Goal: Information Seeking & Learning: Learn about a topic

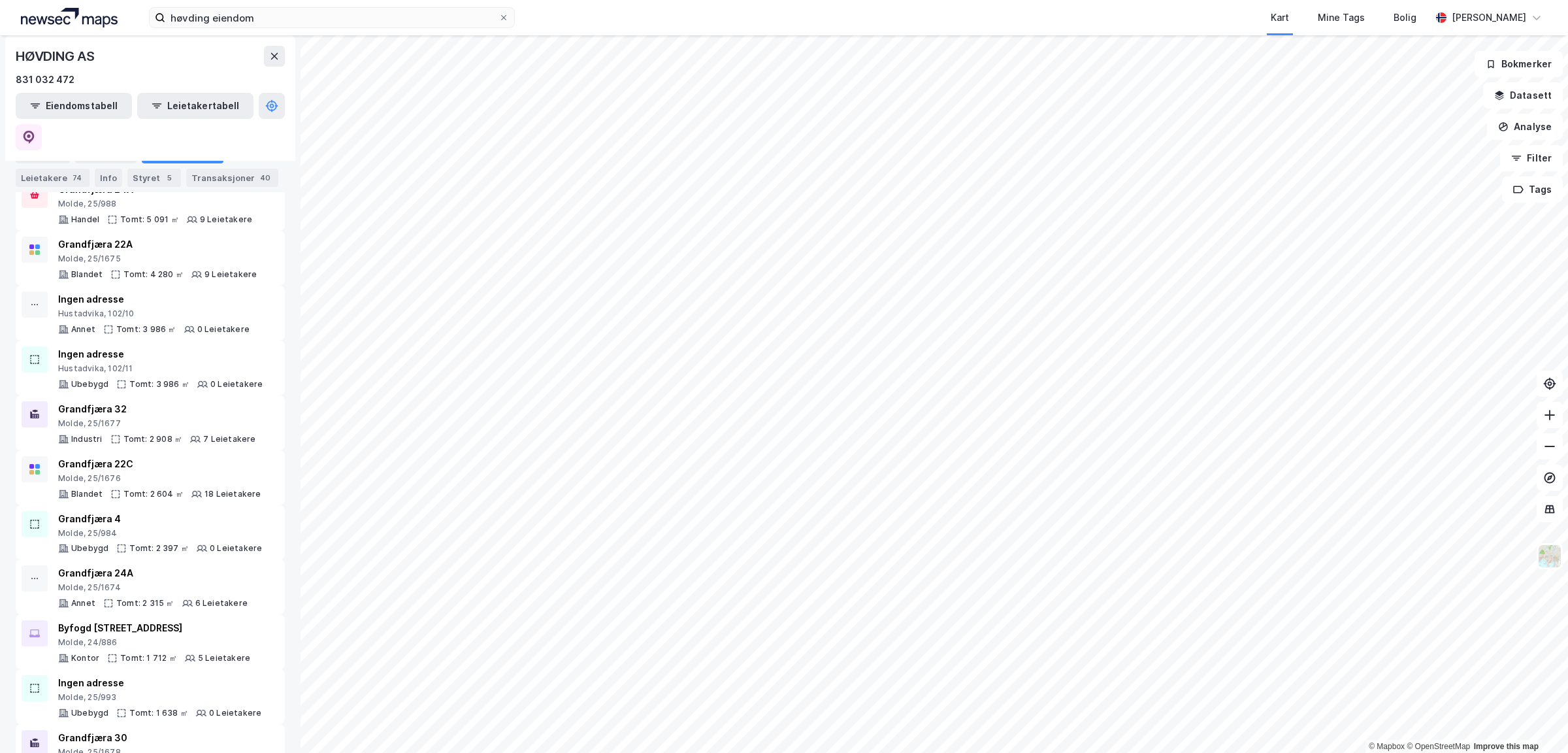
scroll to position [641, 0]
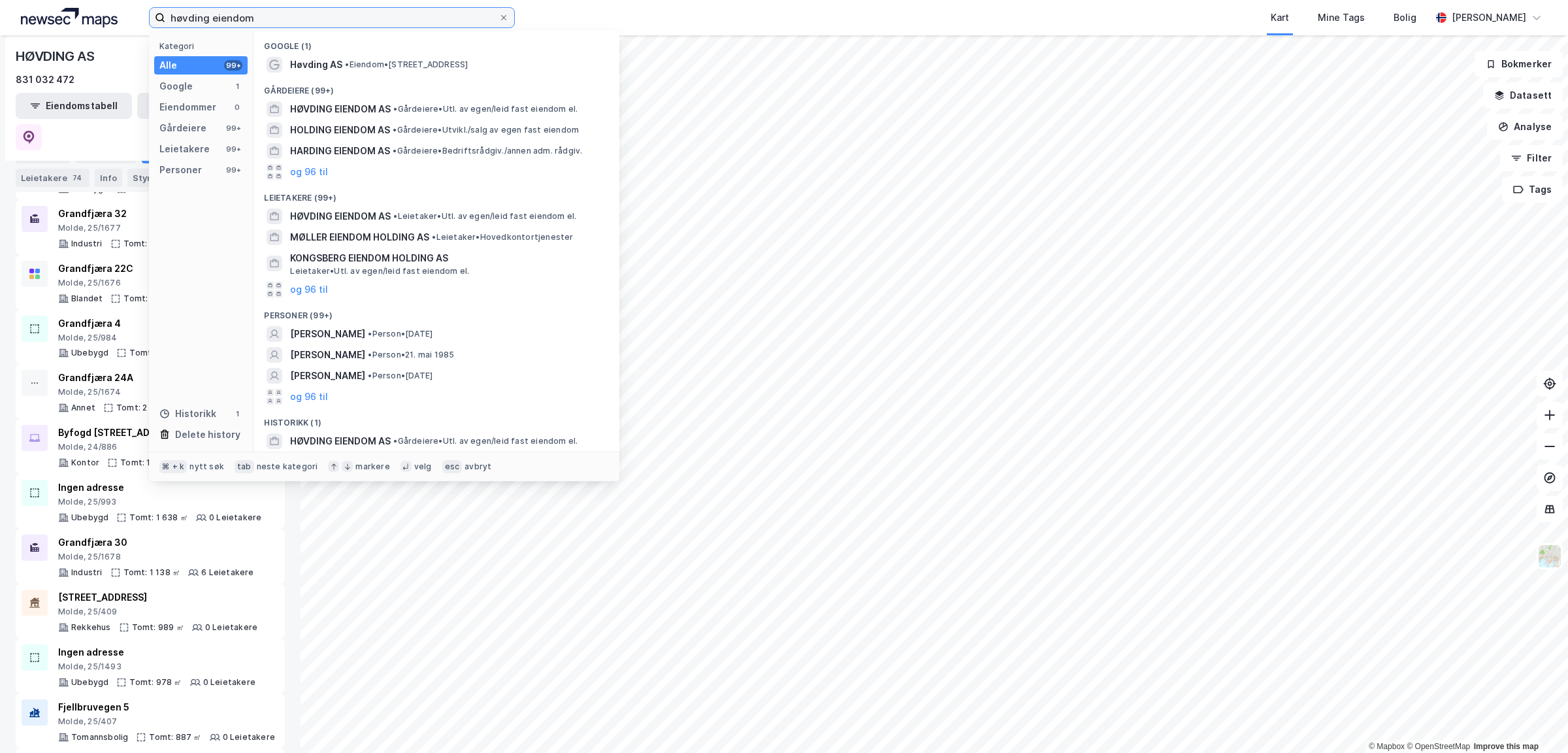
click at [259, 16] on input "høvding eiendom" at bounding box center [331, 17] width 333 height 20
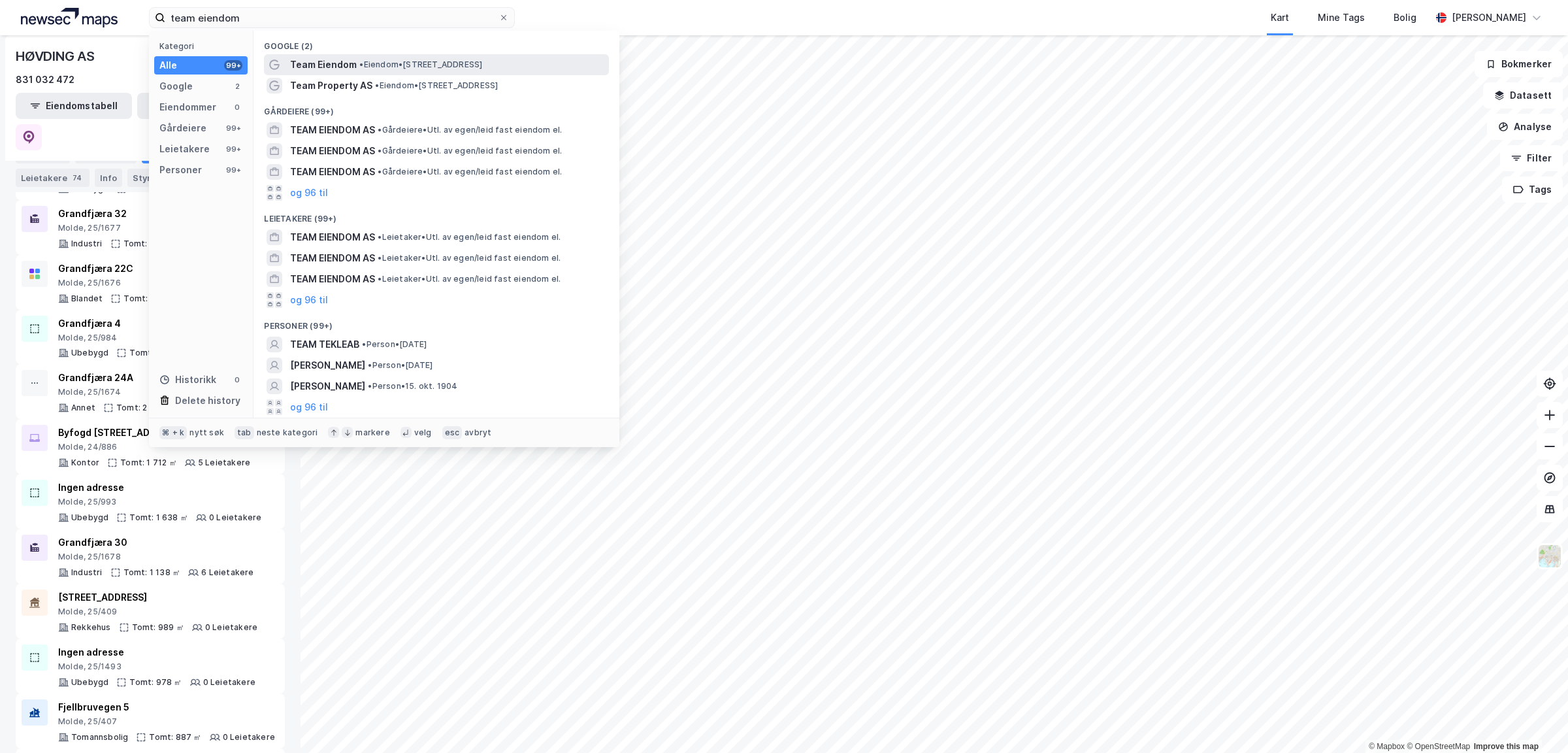
click at [340, 68] on span "Team Eiendom" at bounding box center [323, 64] width 67 height 16
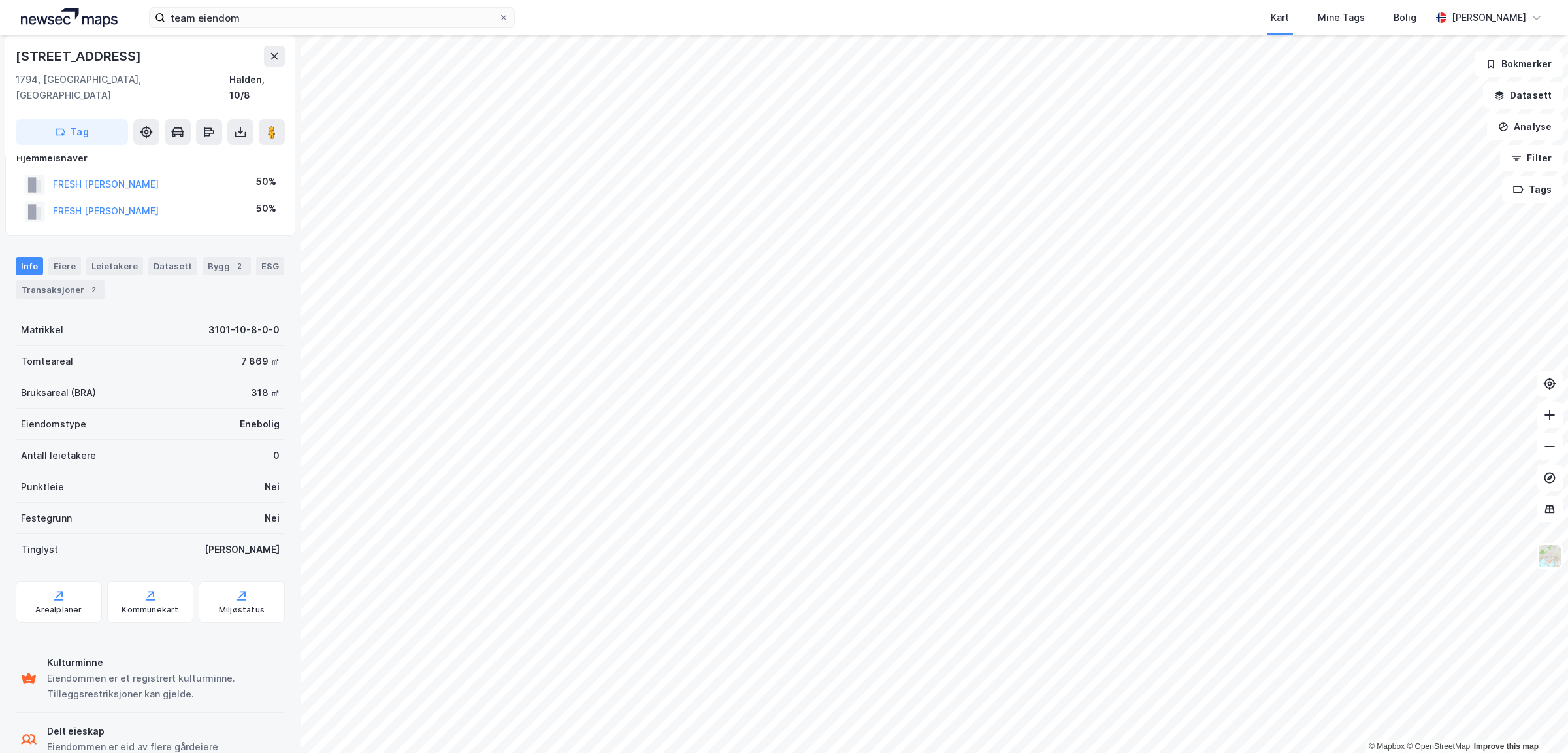
scroll to position [40, 0]
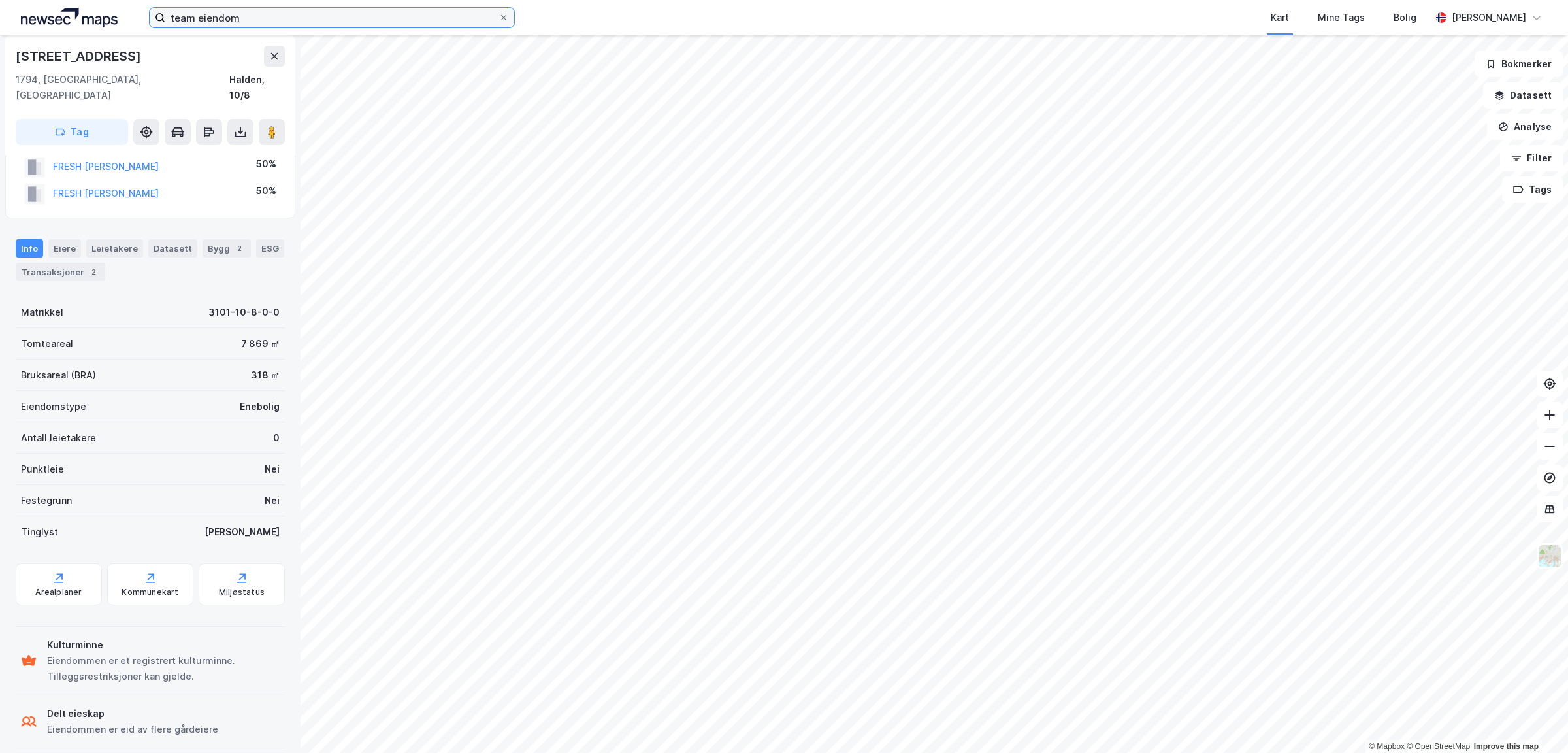
click at [286, 17] on input "team eiendom" at bounding box center [331, 17] width 333 height 20
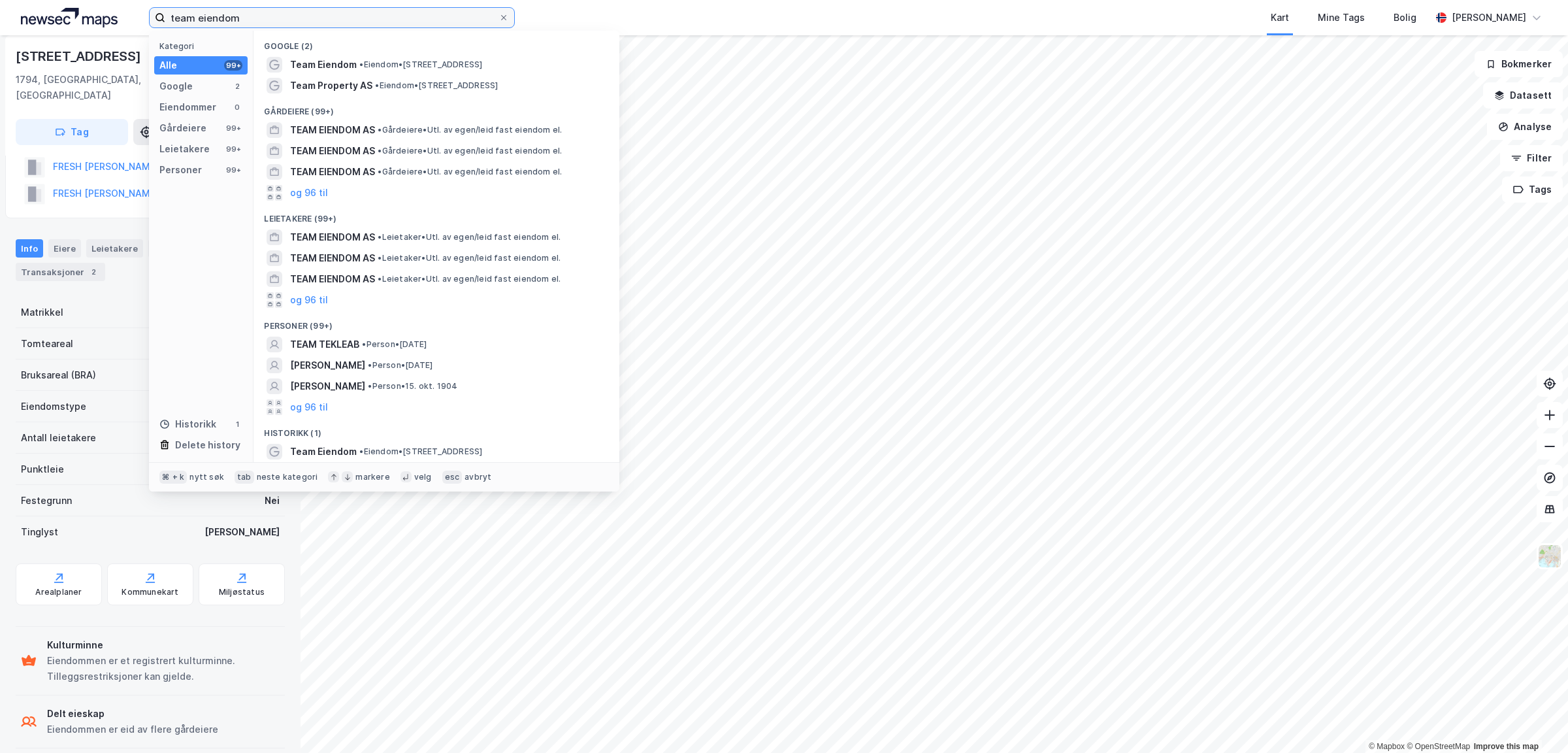
click at [286, 17] on input "team eiendom" at bounding box center [331, 17] width 333 height 20
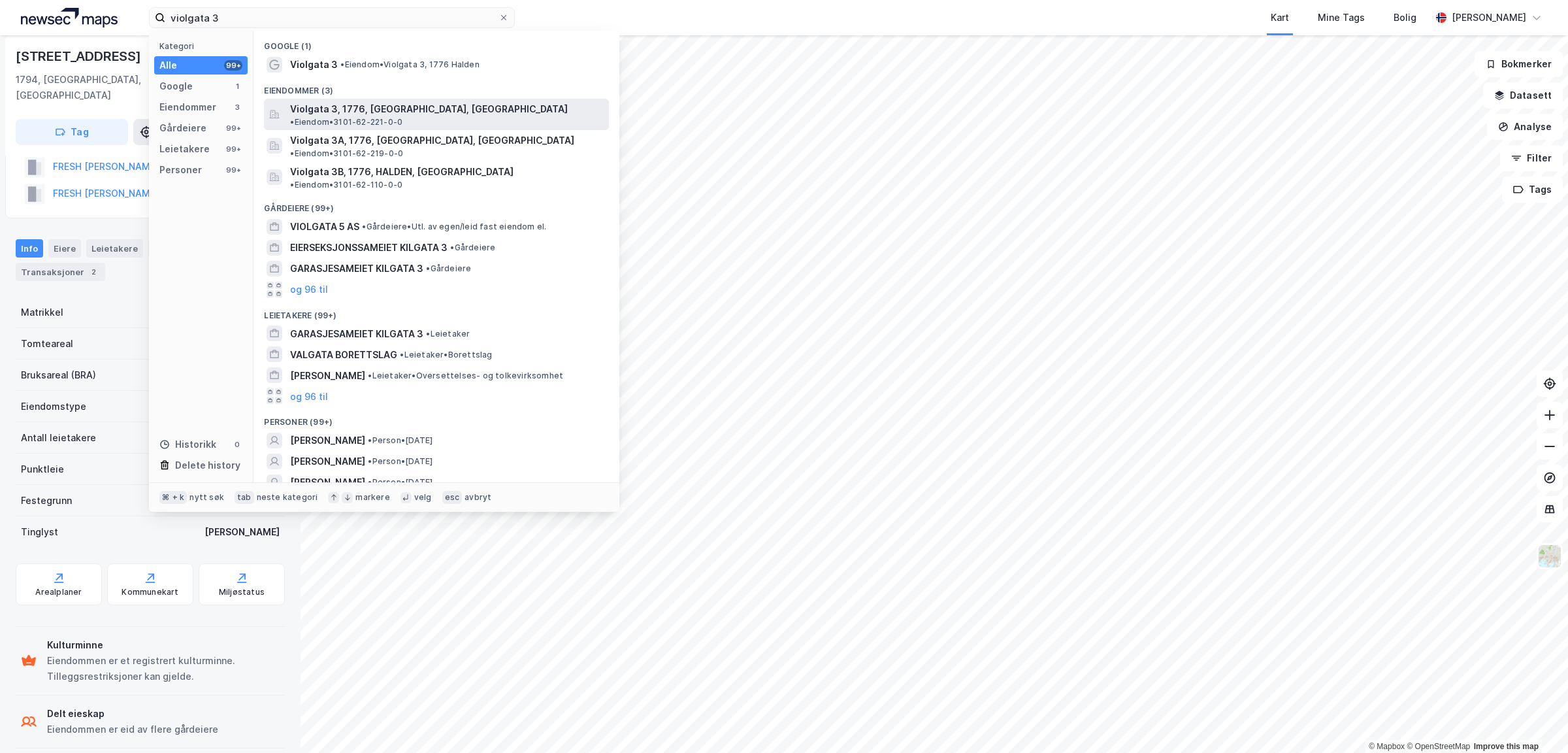
click at [404, 104] on span "Violgata 3, 1776, [GEOGRAPHIC_DATA], [GEOGRAPHIC_DATA]" at bounding box center [428, 109] width 277 height 16
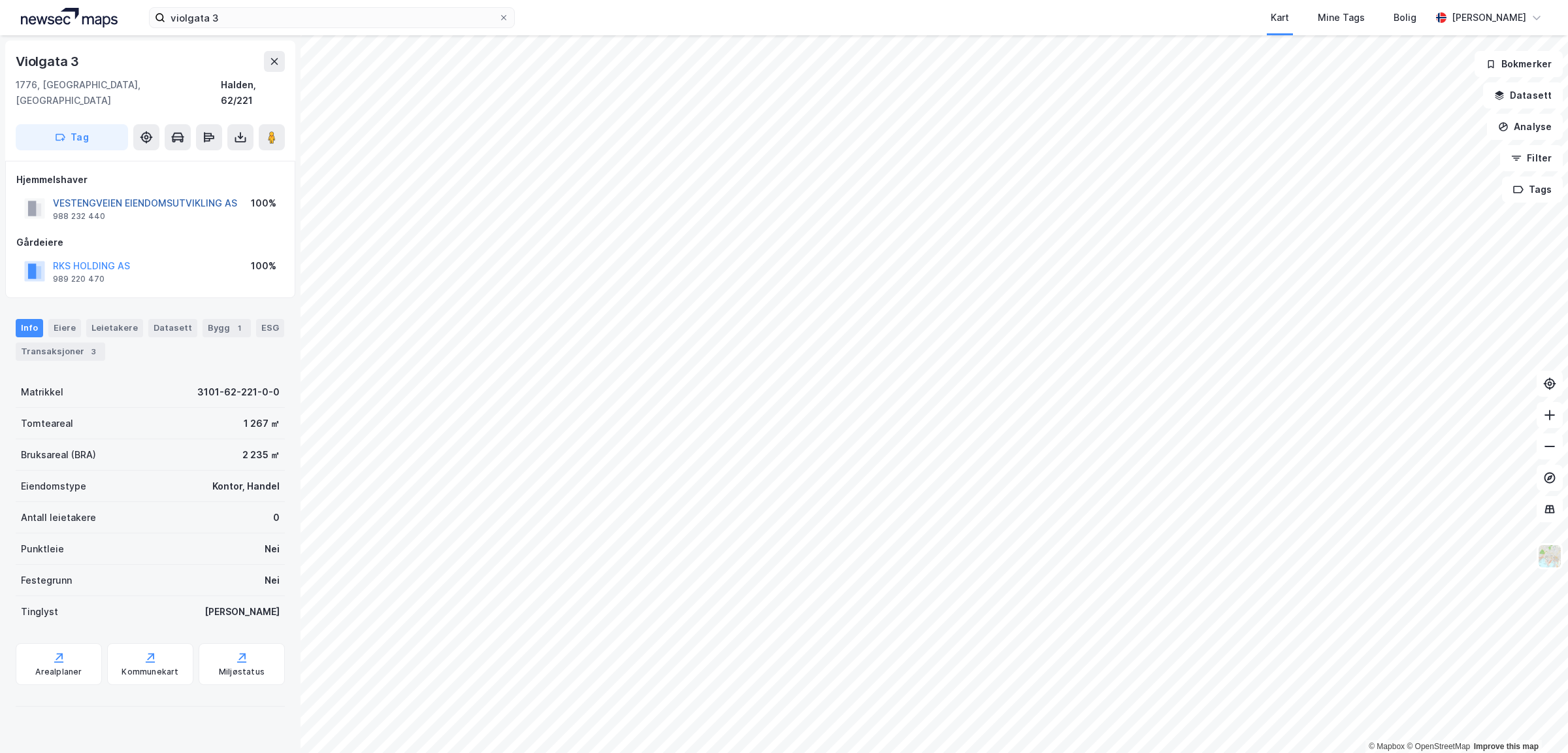
click at [0, 0] on button "VESTENGVEIEN EIENDOMSUTVIKLING AS" at bounding box center [0, 0] width 0 height 0
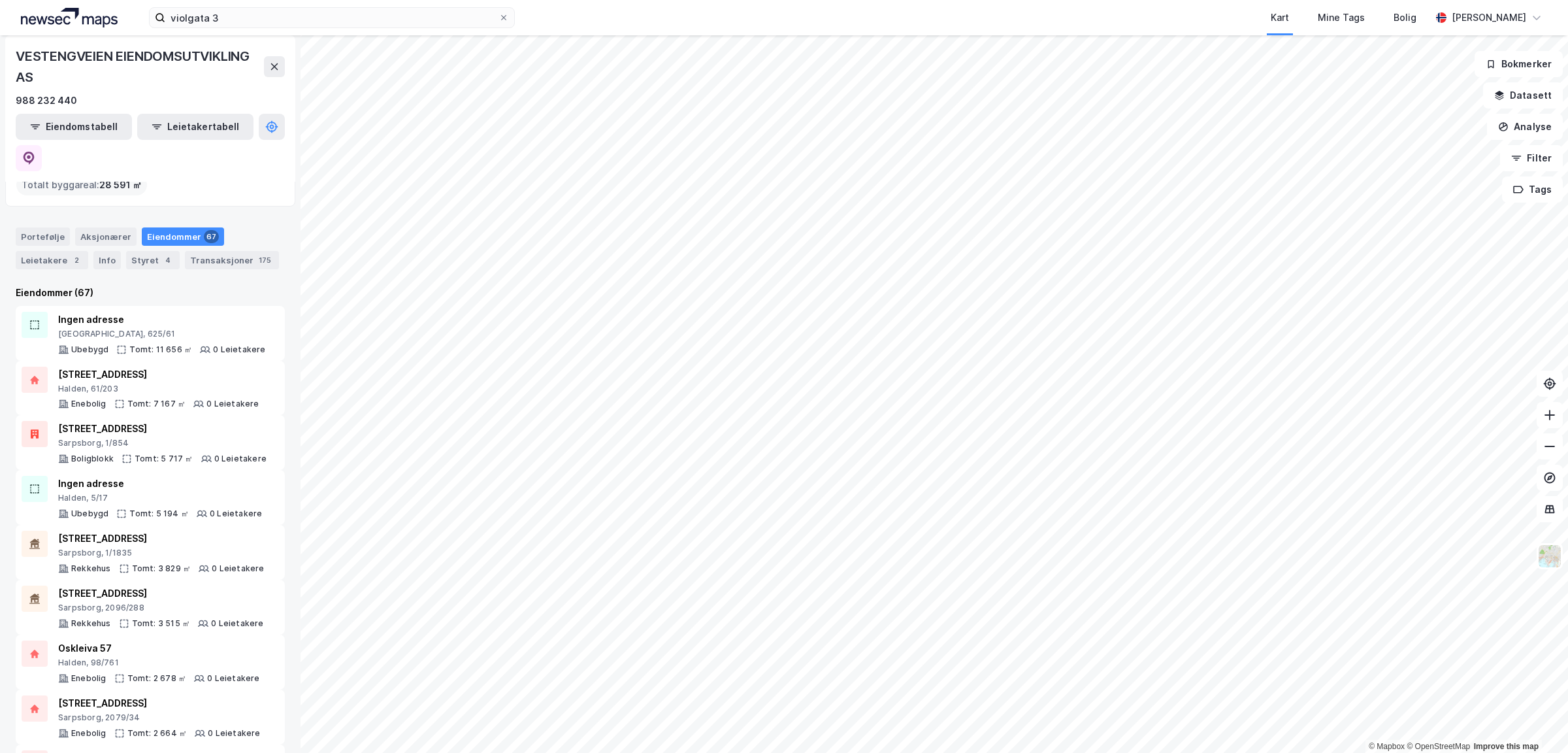
scroll to position [126, 0]
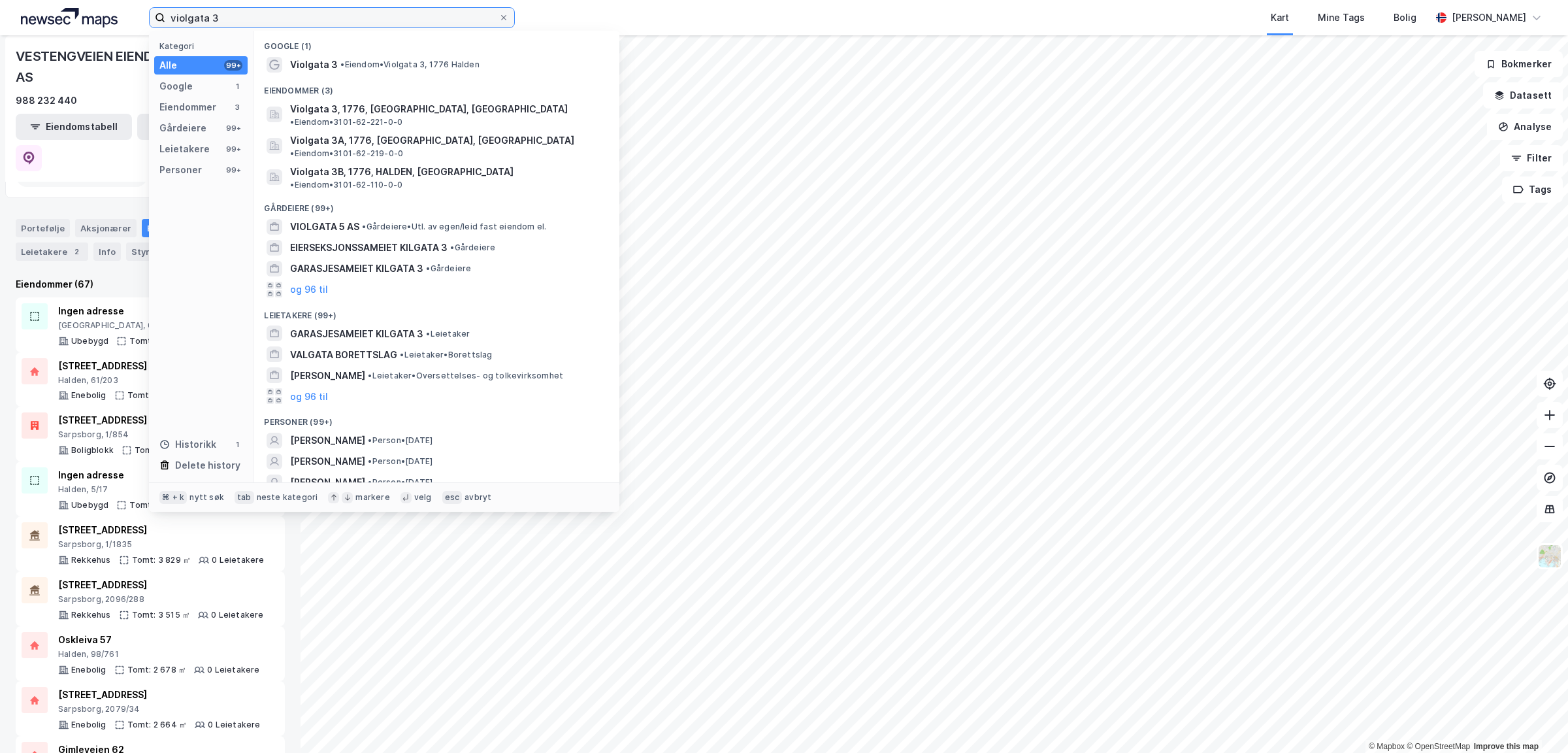
click at [292, 11] on input "violgata 3" at bounding box center [331, 17] width 333 height 20
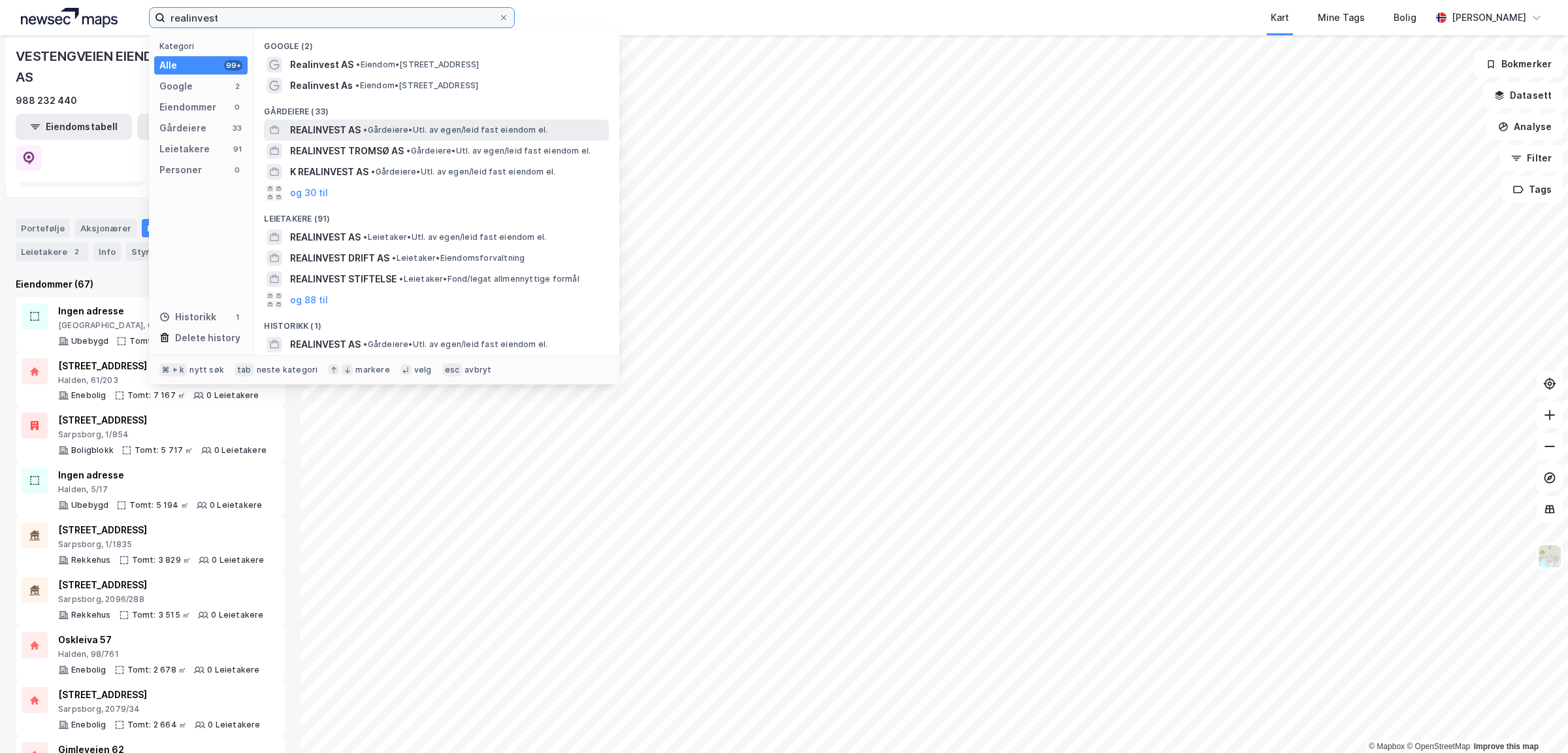
type input "realinvest"
click at [327, 122] on span "REALINVEST AS" at bounding box center [325, 129] width 71 height 16
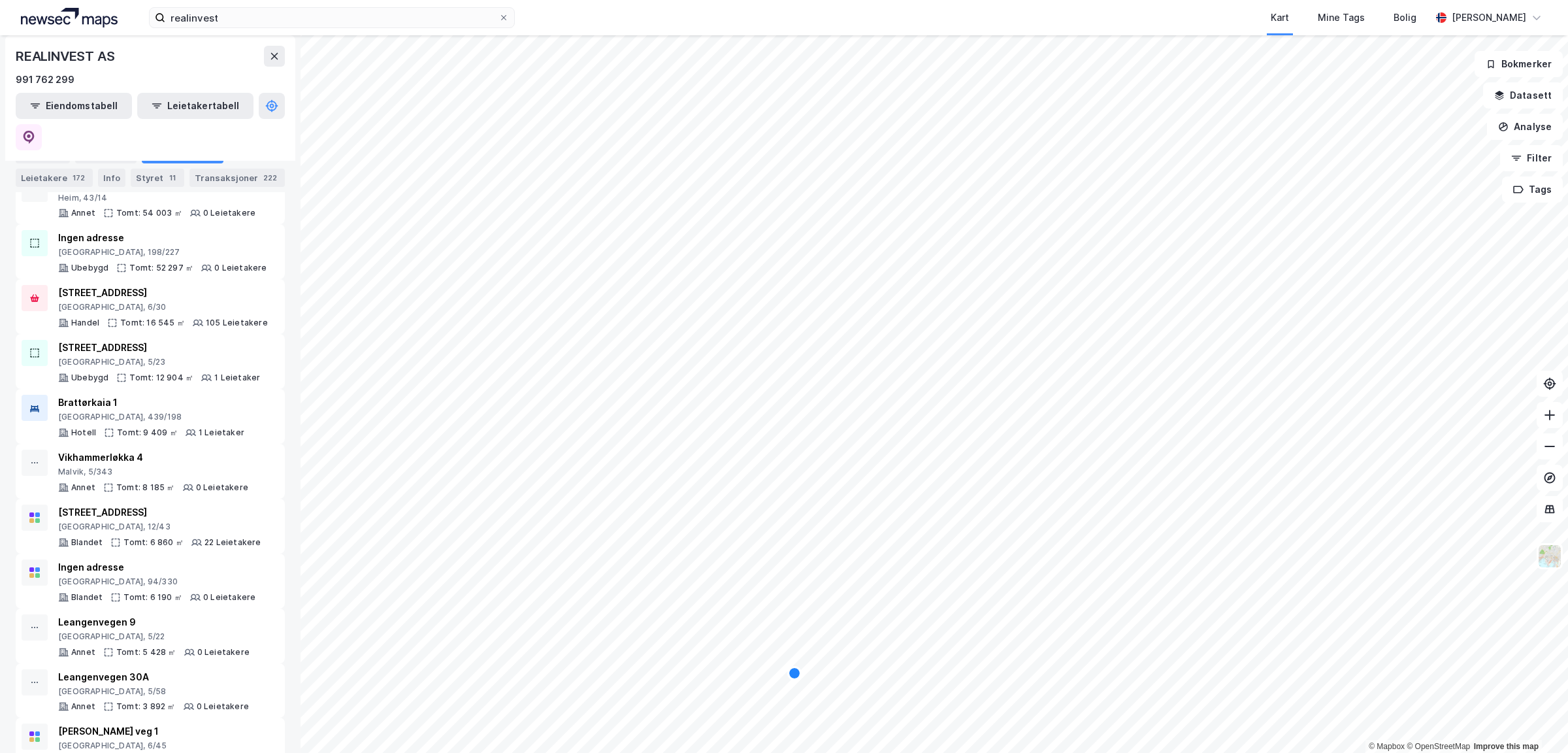
scroll to position [458, 0]
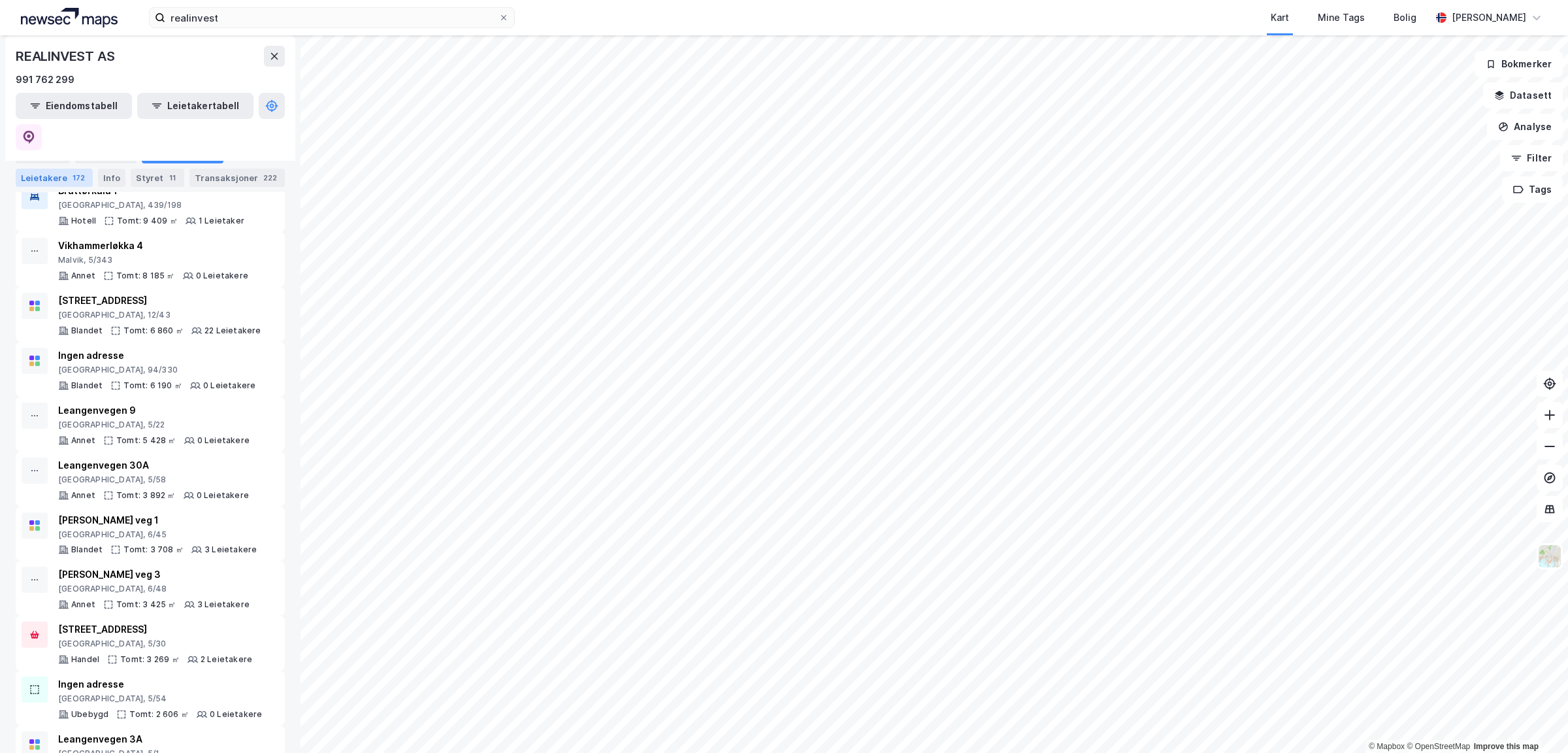
click at [72, 182] on div "172" at bounding box center [78, 177] width 18 height 13
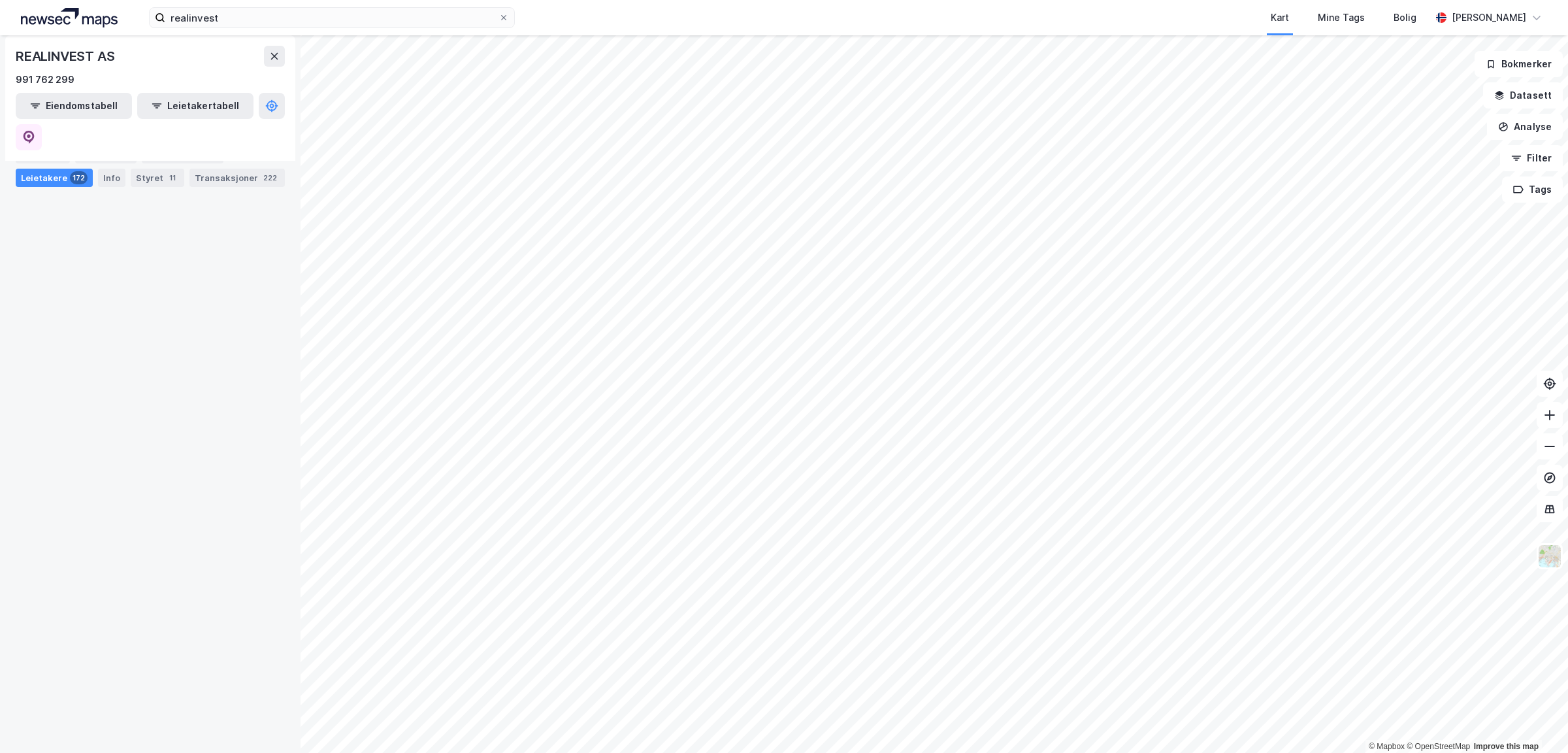
scroll to position [8314, 0]
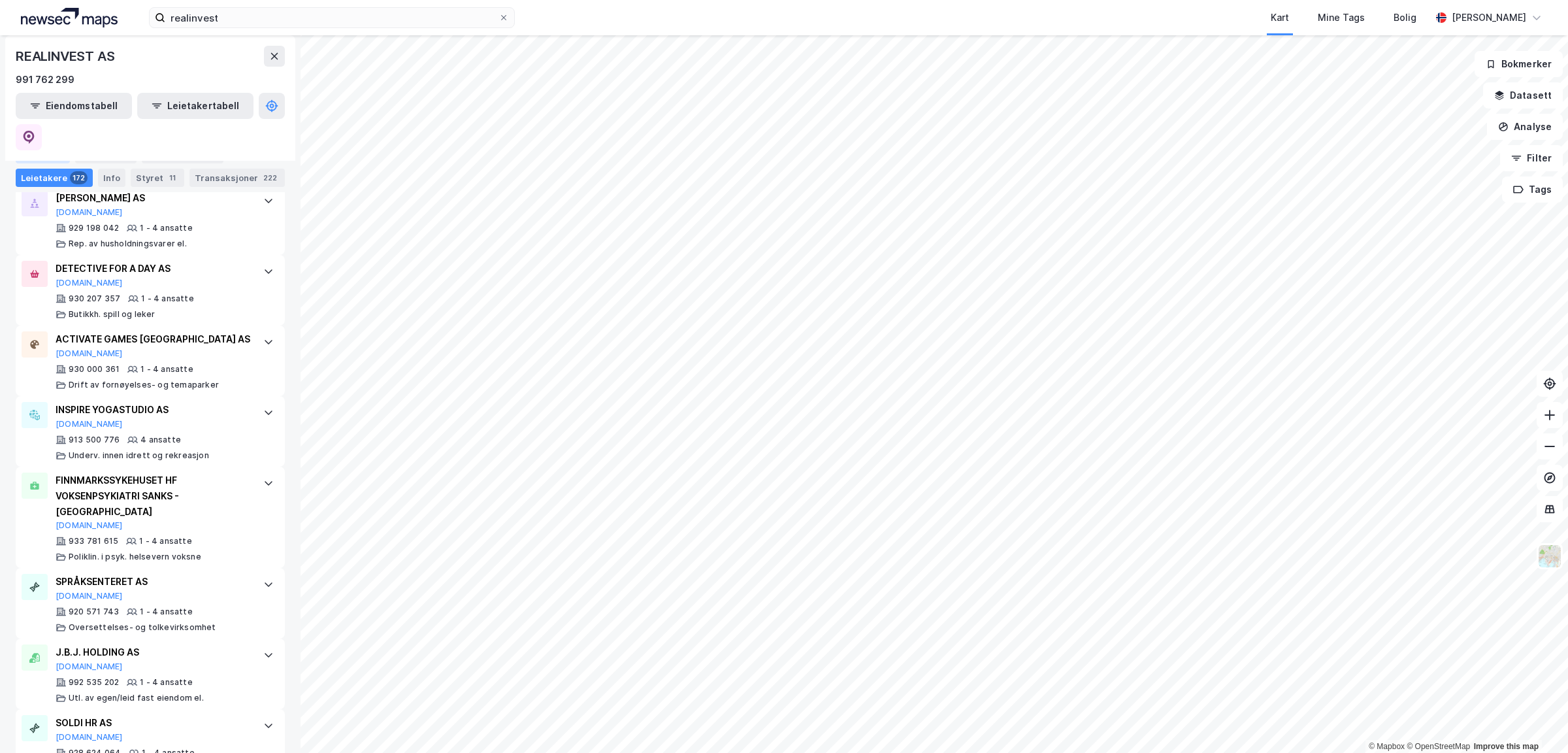
click at [42, 157] on div "Portefølje" at bounding box center [42, 154] width 54 height 18
